Goal: Find contact information: Find contact information

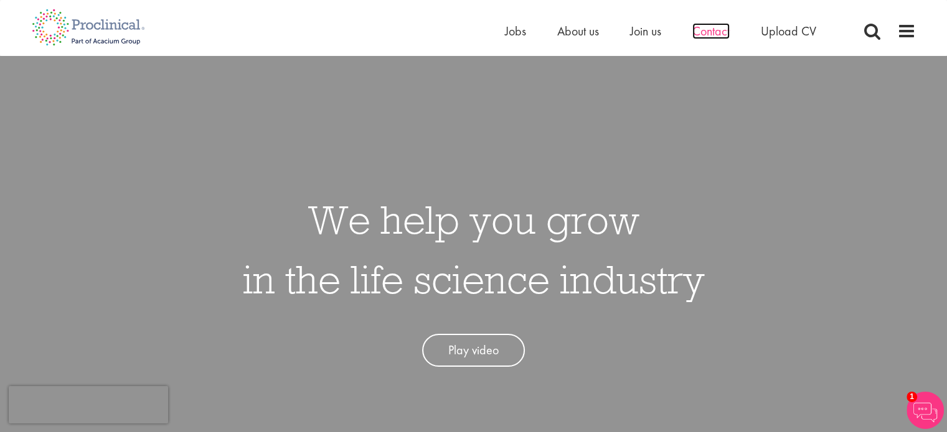
click at [704, 32] on span "Contact" at bounding box center [710, 31] width 37 height 16
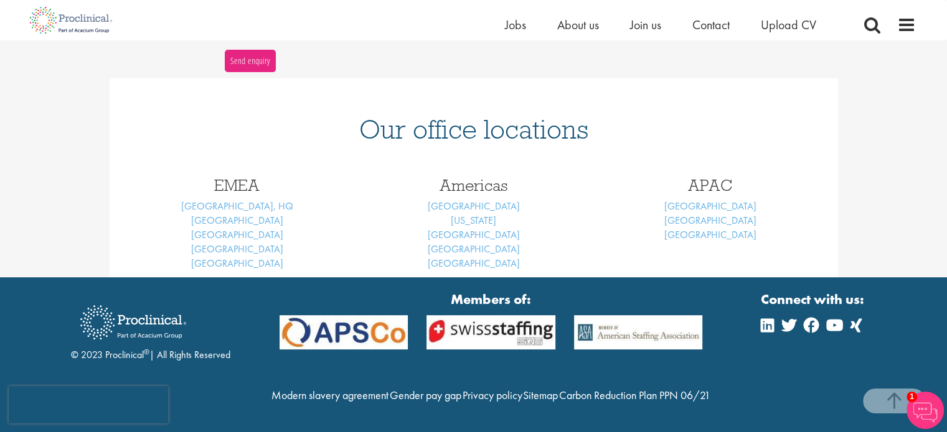
scroll to position [493, 0]
click at [484, 228] on link "Philadelphia" at bounding box center [474, 234] width 92 height 13
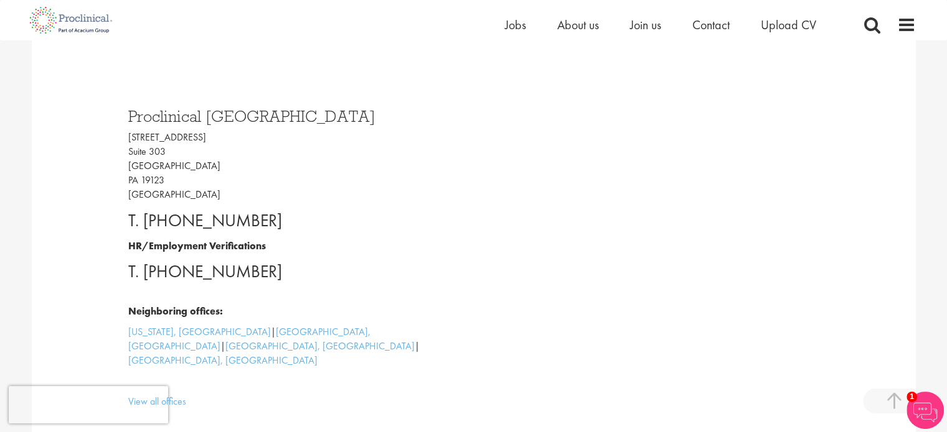
scroll to position [348, 0]
click at [401, 213] on p "T. [PHONE_NUMBER]" at bounding box center [296, 220] width 336 height 25
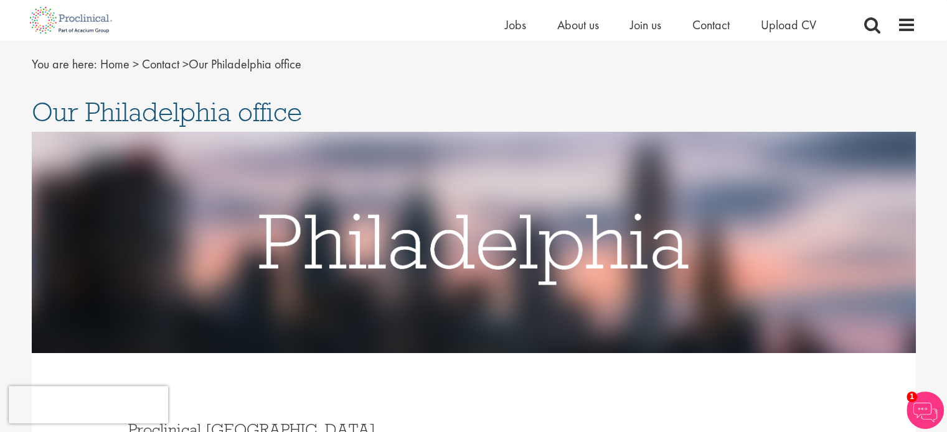
scroll to position [0, 0]
